Goal: Check status

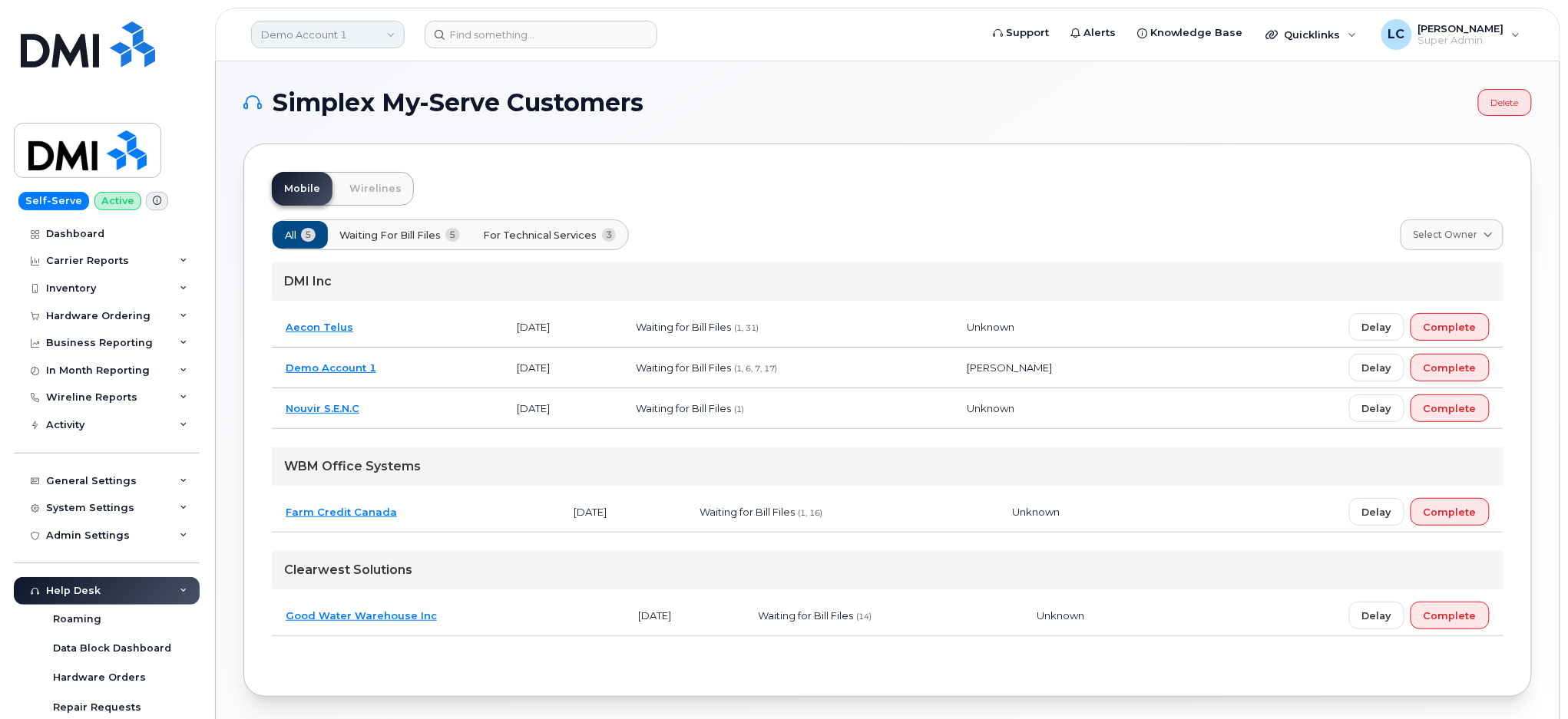
click at [352, 35] on link "Demo Account 1" at bounding box center [327, 34] width 153 height 27
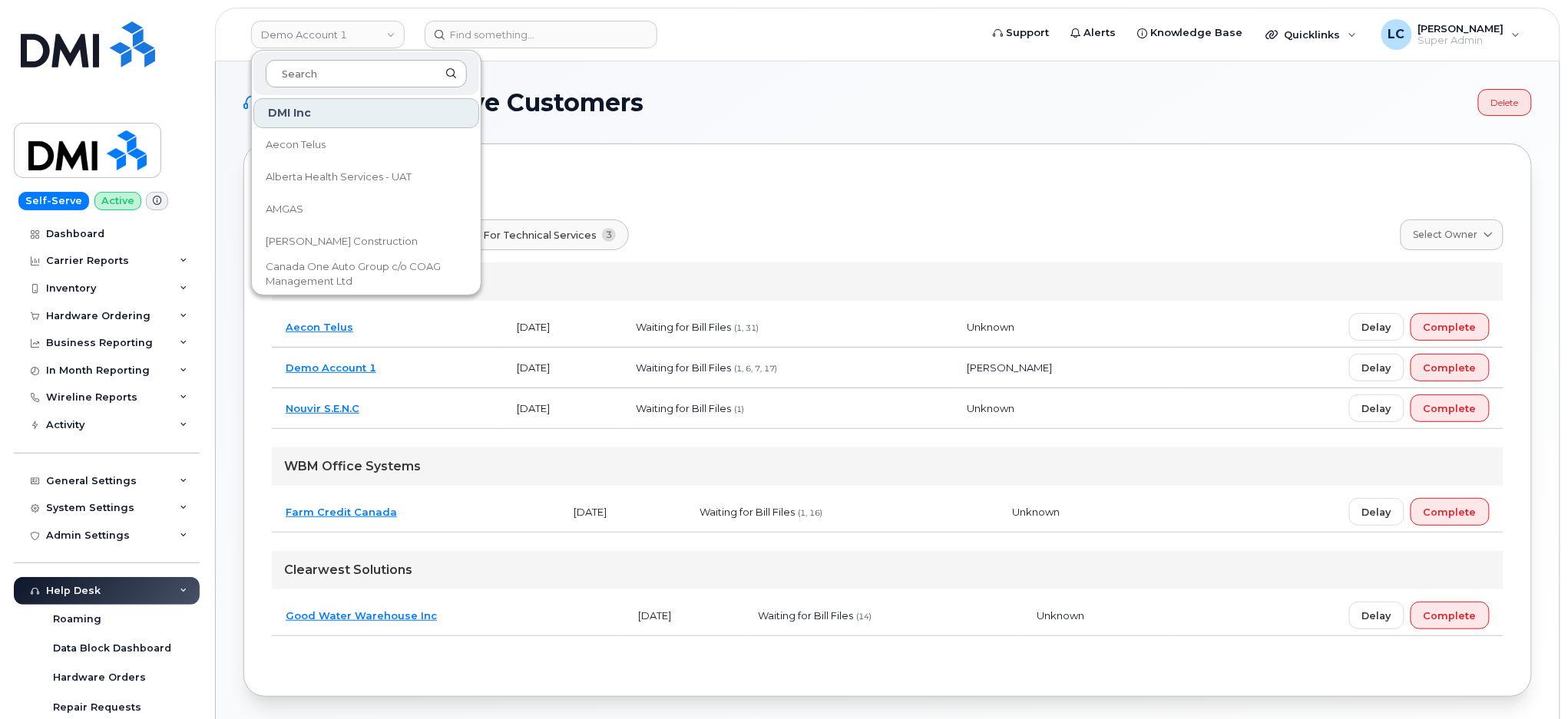
click at [350, 68] on input at bounding box center [366, 73] width 201 height 27
type input "Far"
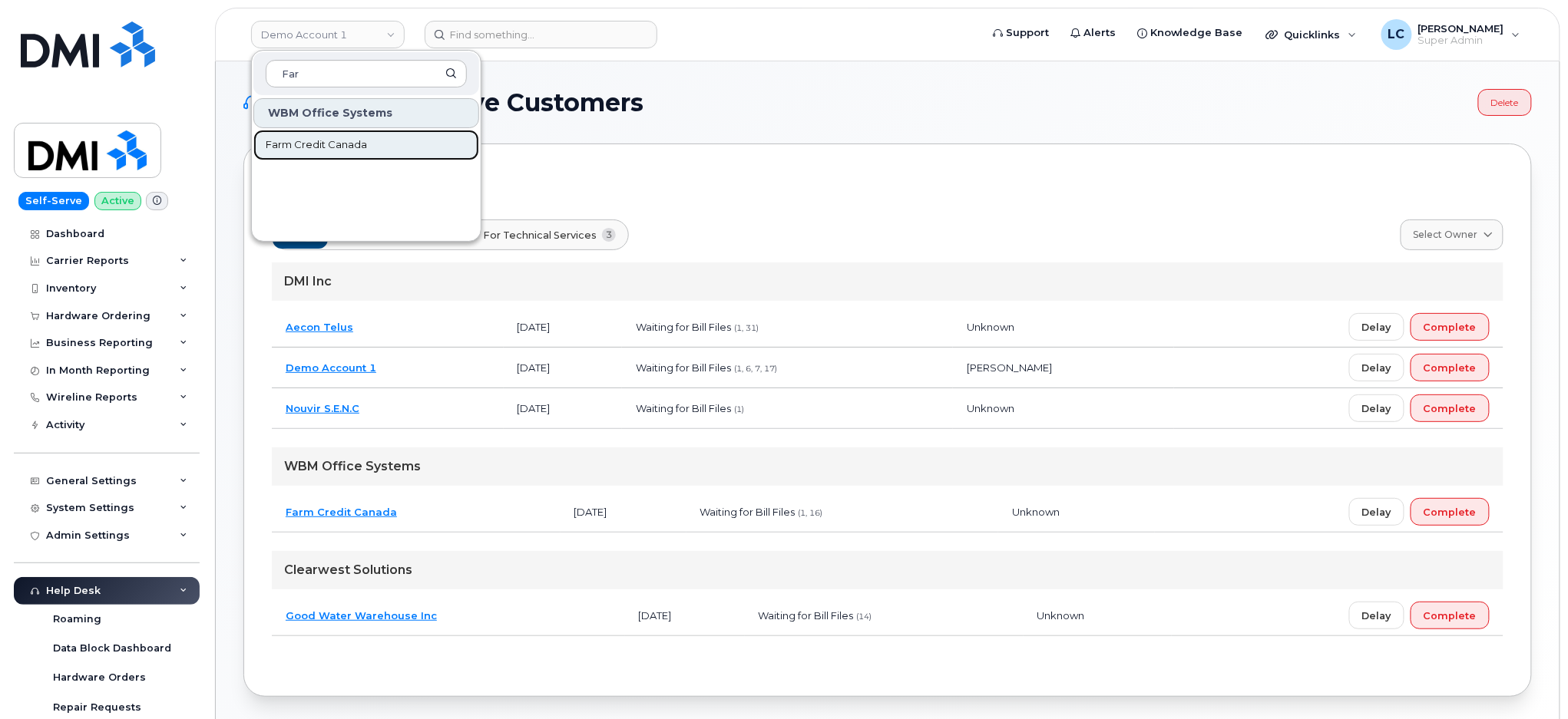
click at [346, 148] on span "Farm Credit Canada" at bounding box center [317, 146] width 102 height 16
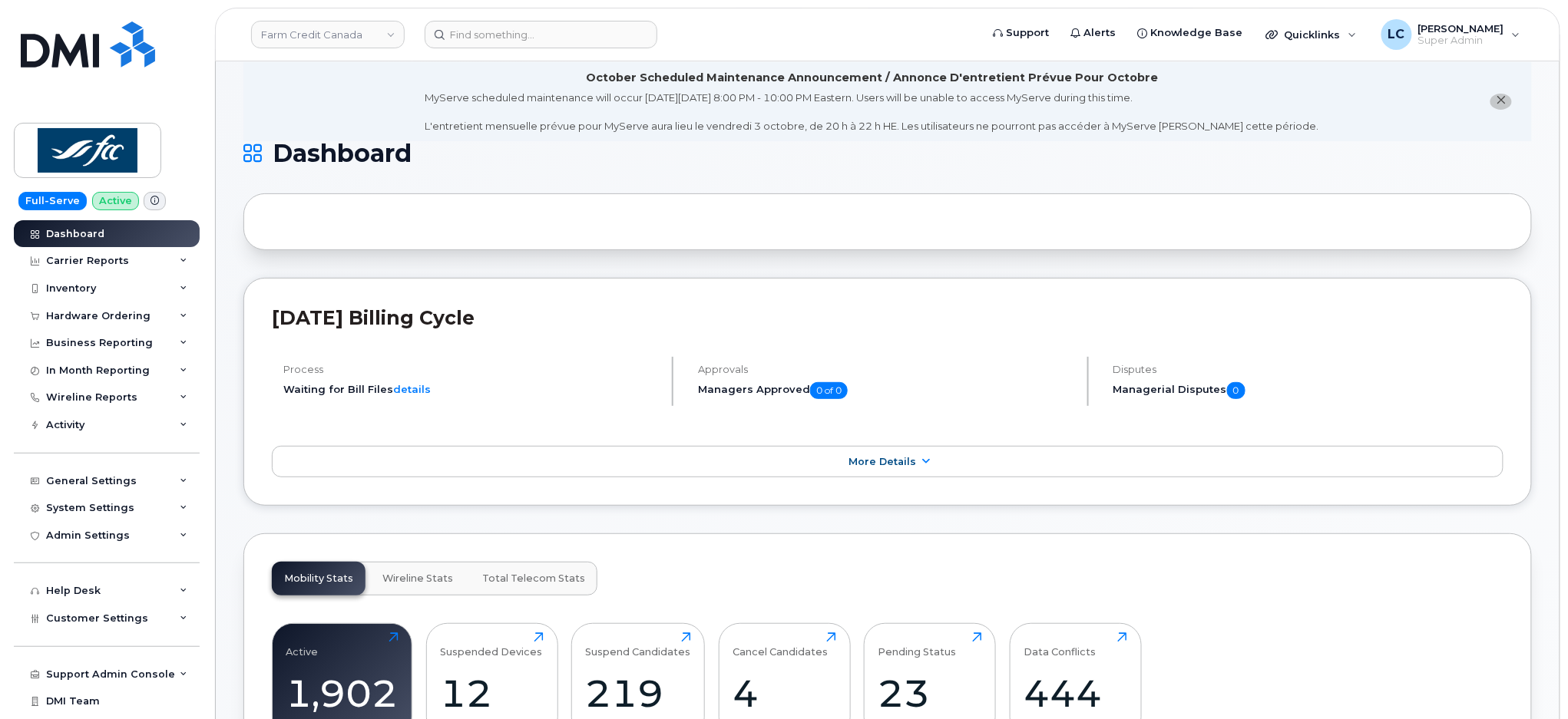
scroll to position [27, 0]
click at [135, 321] on div "Hardware Ordering" at bounding box center [98, 317] width 105 height 13
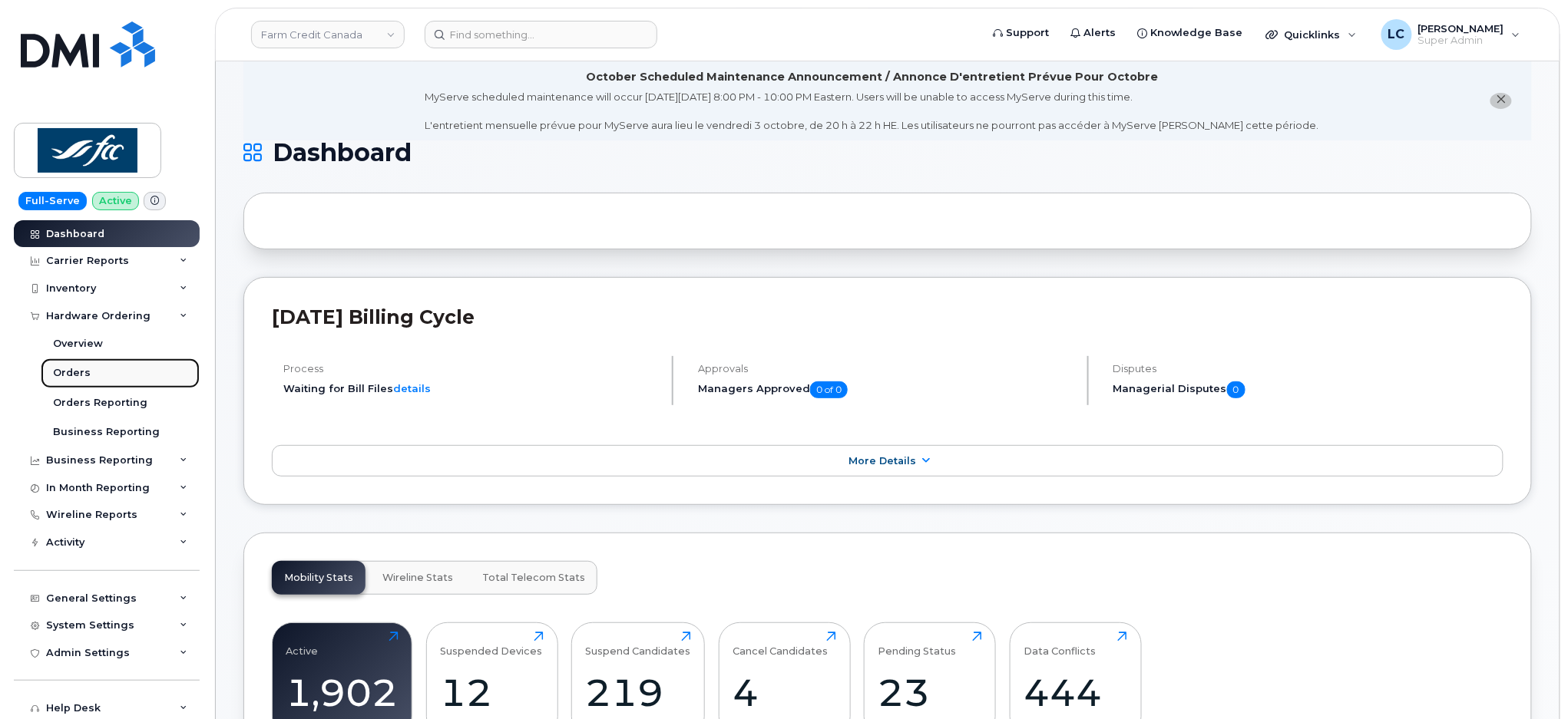
click at [72, 375] on div "Orders" at bounding box center [71, 373] width 38 height 14
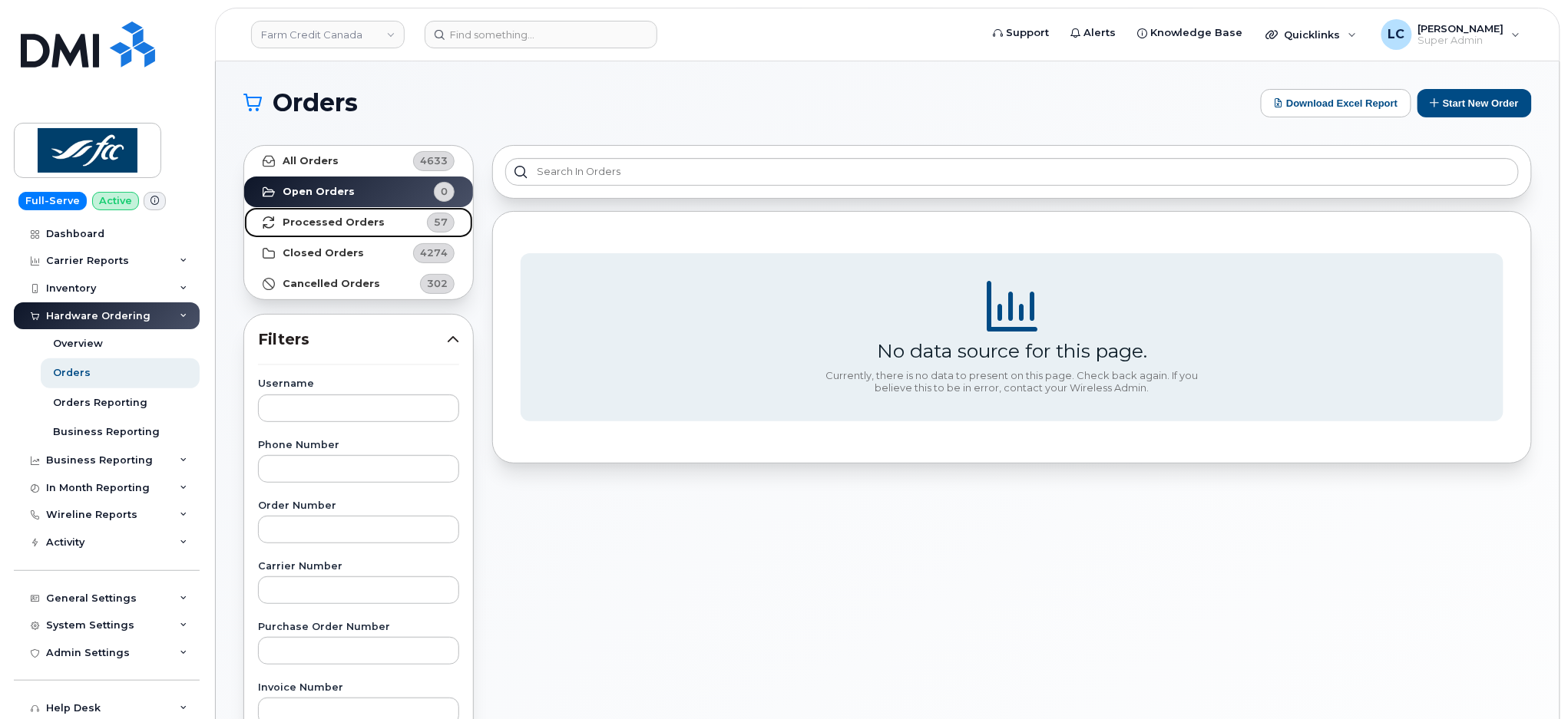
click at [403, 226] on link "Processed Orders 57" at bounding box center [359, 222] width 229 height 30
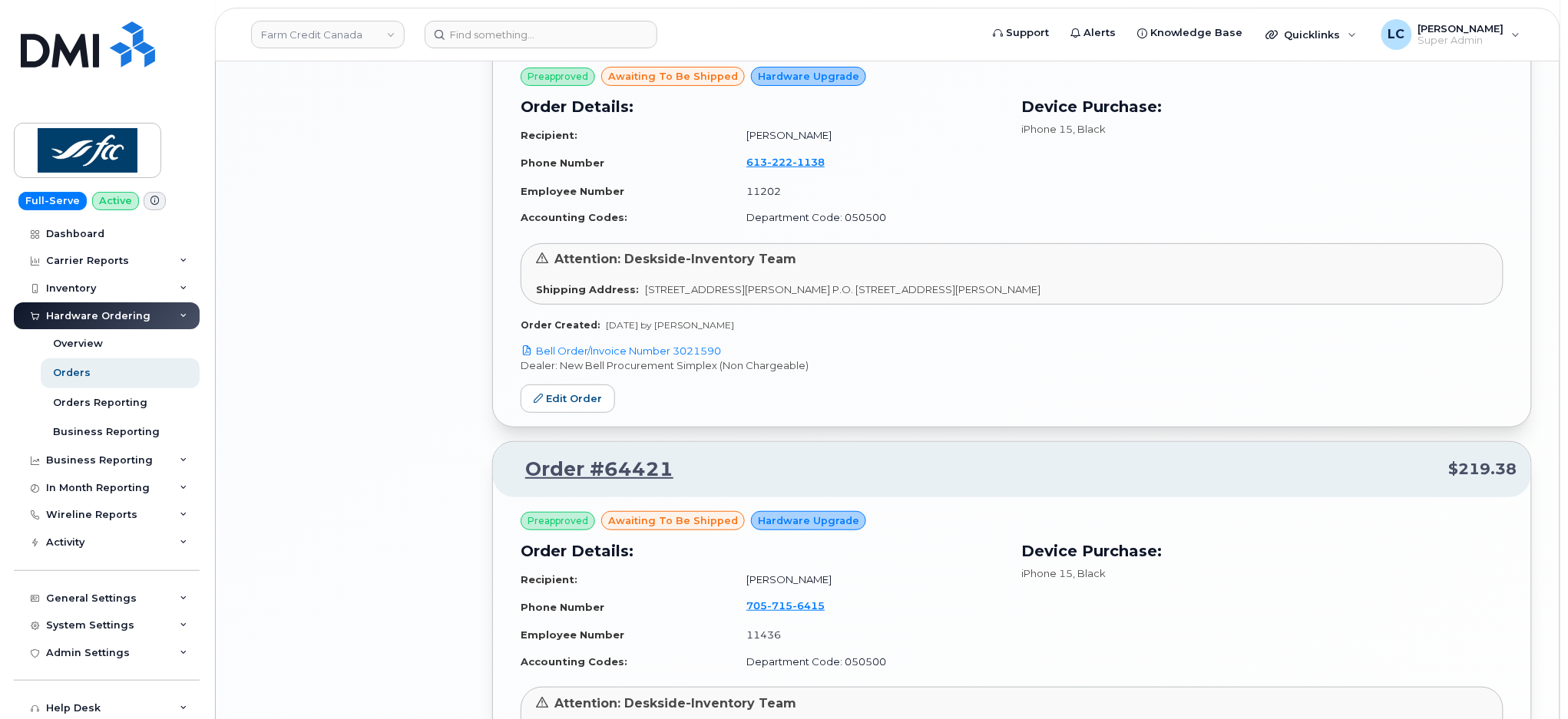
scroll to position [2427, 0]
